Goal: Find specific fact

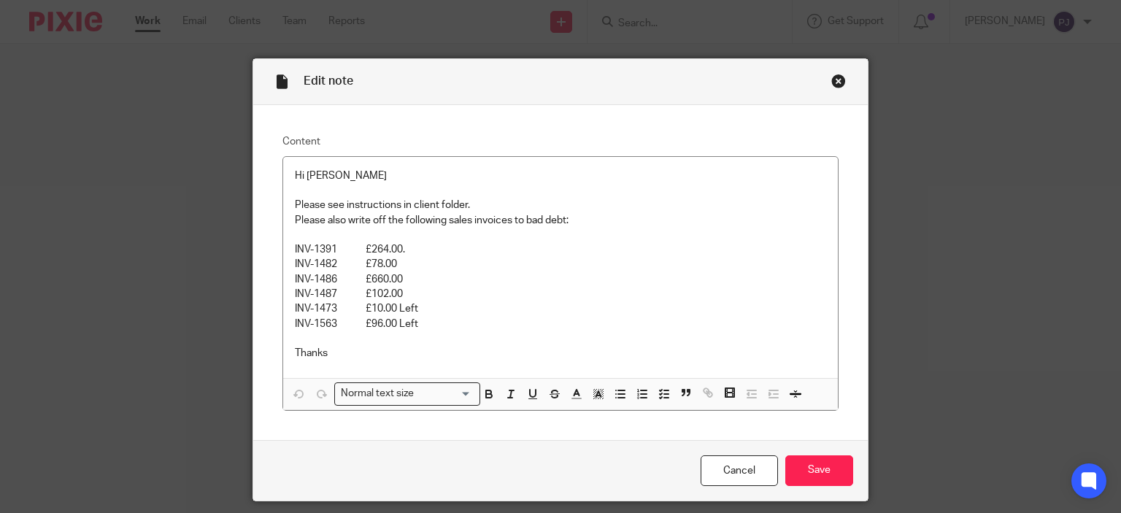
click at [832, 74] on div "Close this dialog window" at bounding box center [838, 81] width 15 height 15
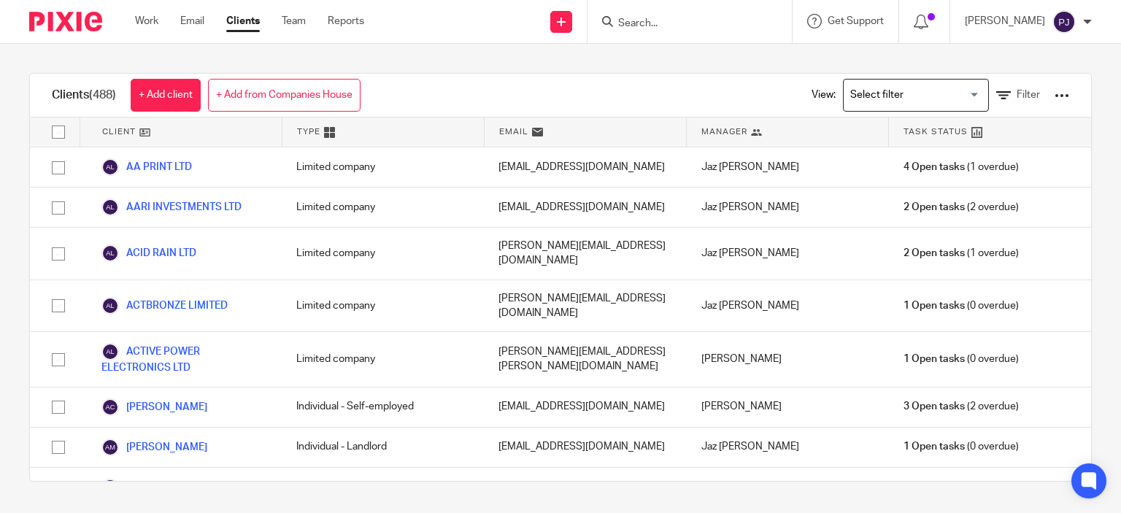
click at [401, 50] on div "Clients (488) + Add client + Add from Companies House View: Loading... Filter C…" at bounding box center [560, 277] width 1121 height 467
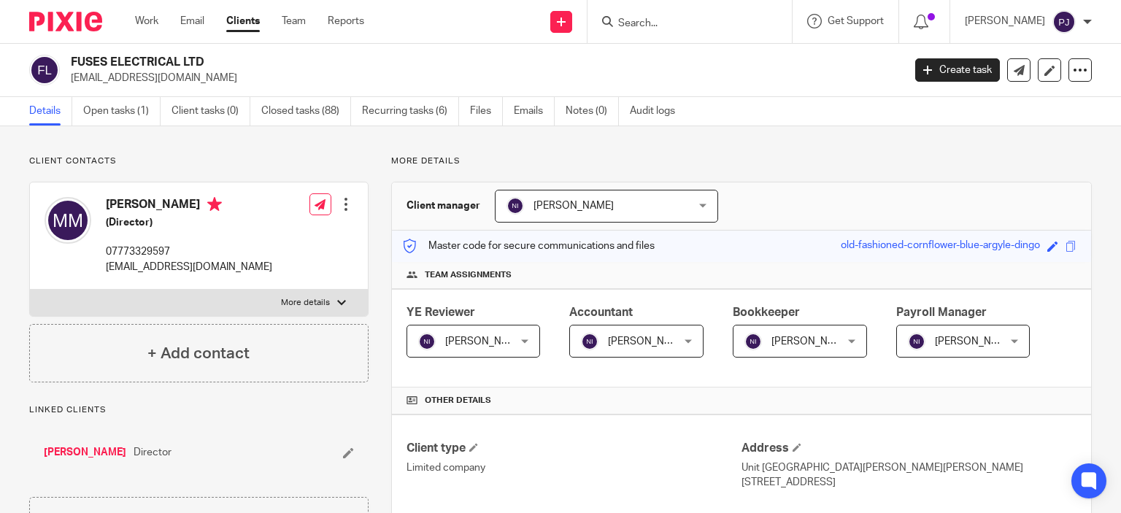
scroll to position [1051, 0]
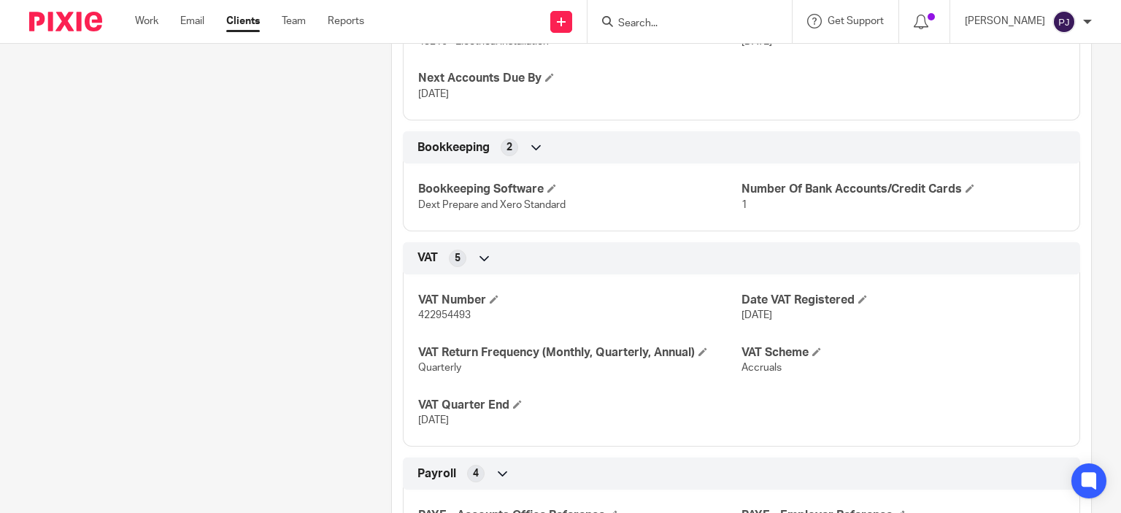
click at [444, 316] on span "422954493" at bounding box center [444, 315] width 53 height 10
copy span "422954493"
